Goal: Obtain resource: Download file/media

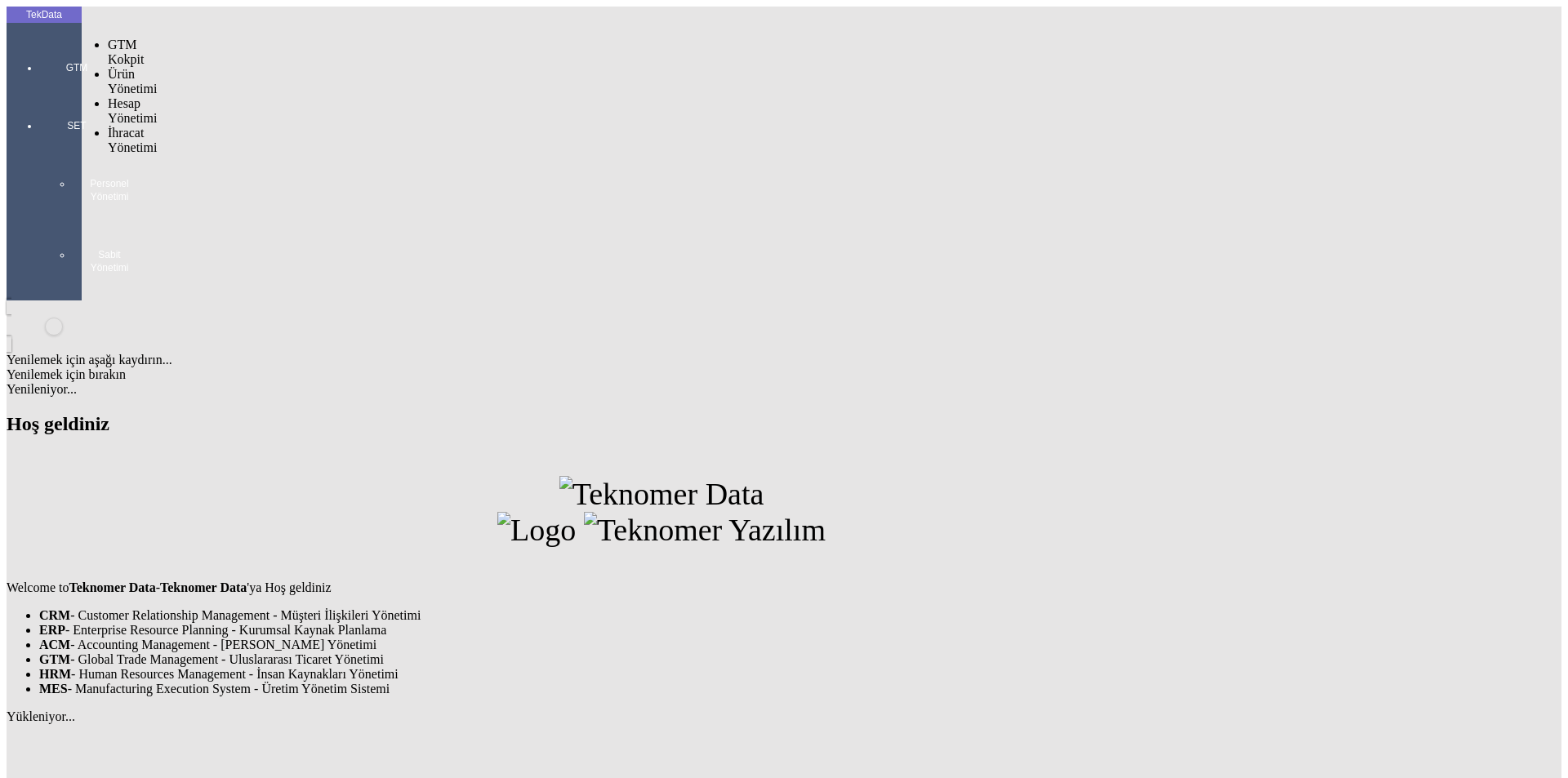
click at [43, 53] on div "GTM" at bounding box center [77, 61] width 75 height 58
click at [130, 125] on span "İhracat Yönetimi" at bounding box center [132, 140] width 49 height 28
click at [250, 155] on span "Yüklemeler" at bounding box center [281, 161] width 62 height 14
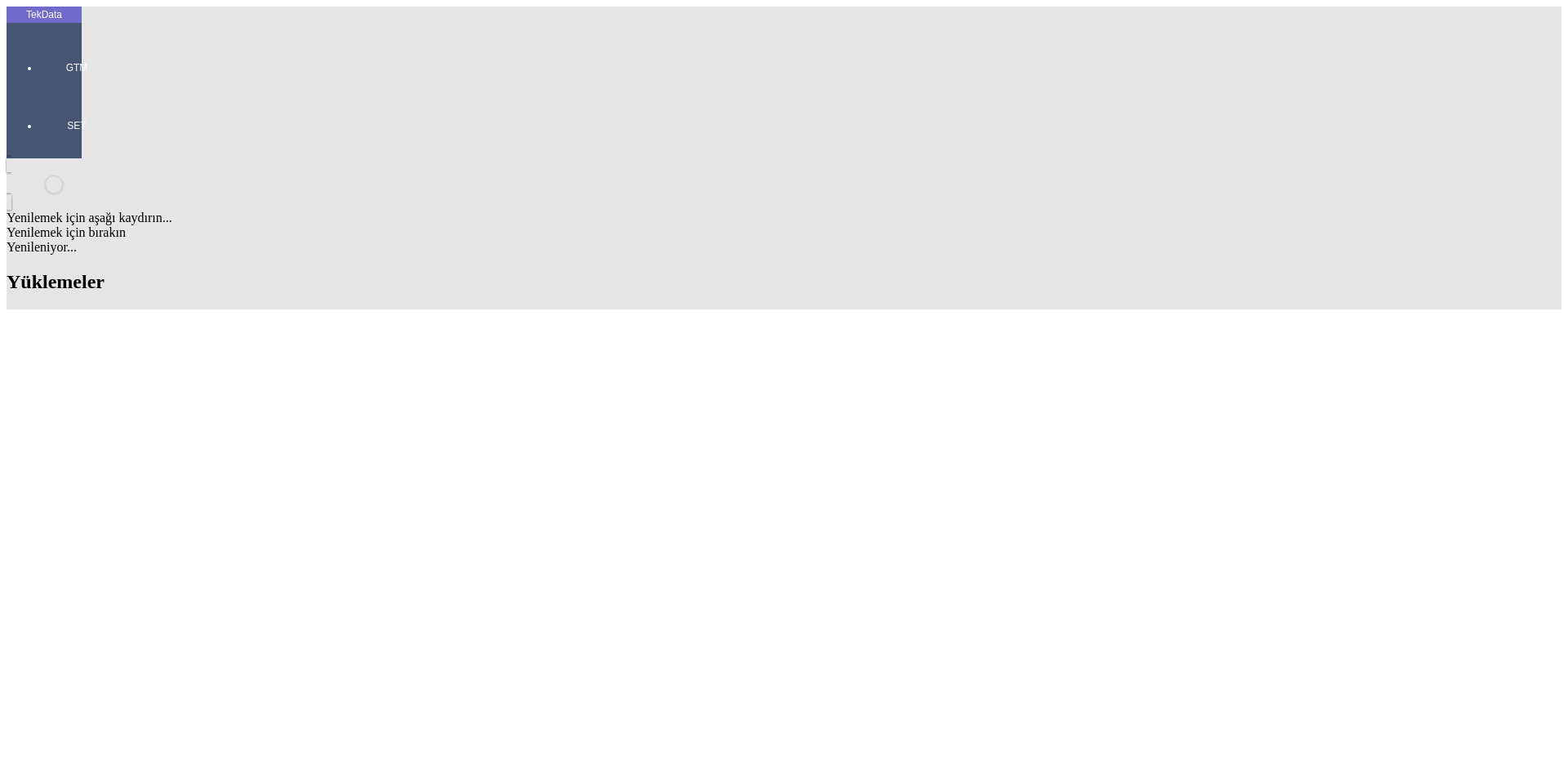
scroll to position [980, 0]
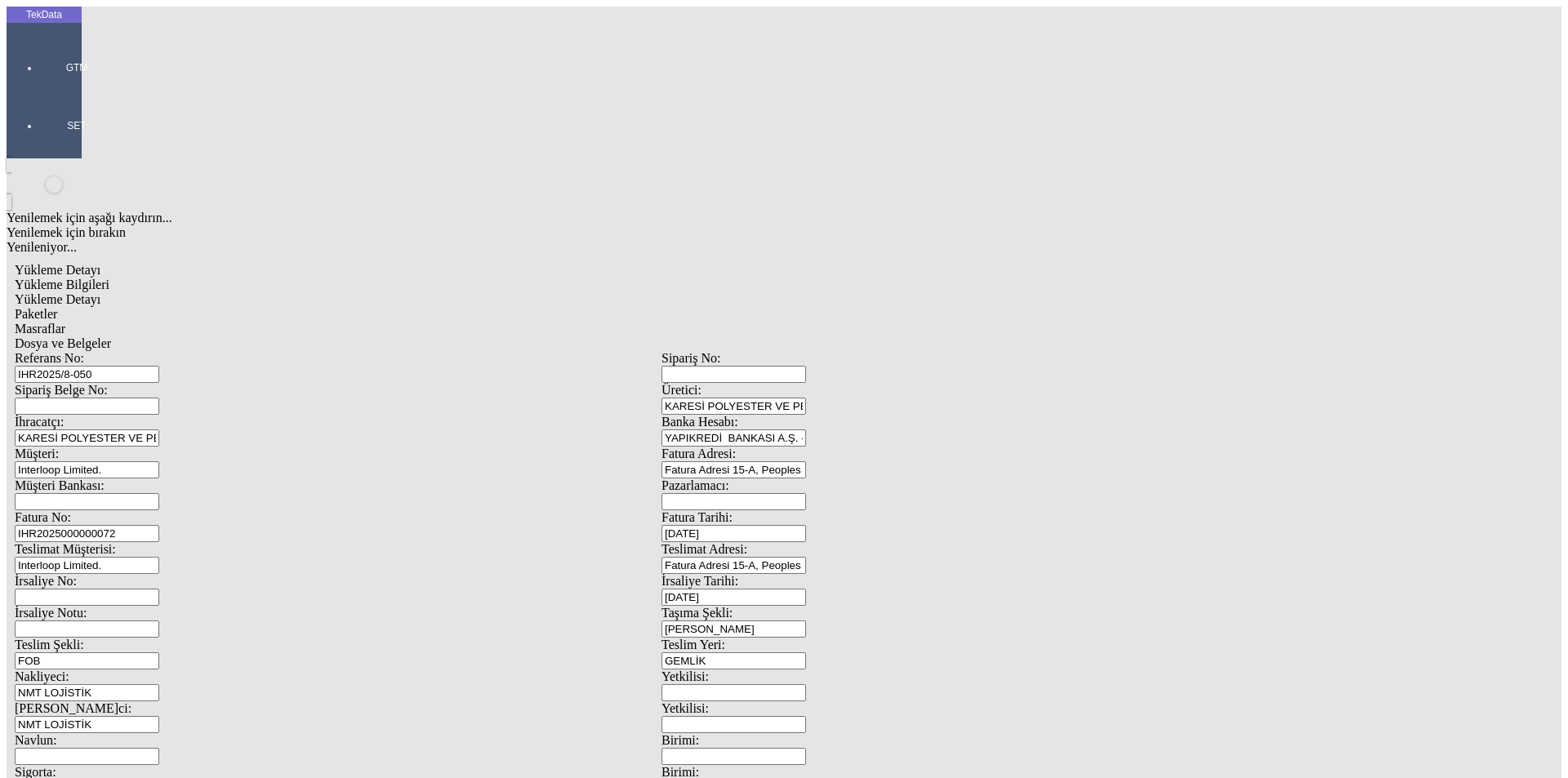
click at [159, 366] on input "IHR2025/8-050" at bounding box center [87, 374] width 144 height 17
click at [100, 292] on span "Yükleme Detayı" at bounding box center [58, 299] width 86 height 14
click at [111, 337] on span "Dosya ve Belgeler" at bounding box center [63, 343] width 96 height 14
drag, startPoint x: 453, startPoint y: 512, endPoint x: 451, endPoint y: 501, distance: 11.2
